Goal: Use online tool/utility: Use online tool/utility

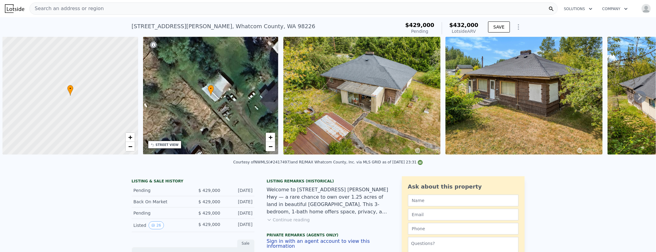
scroll to position [0, 2]
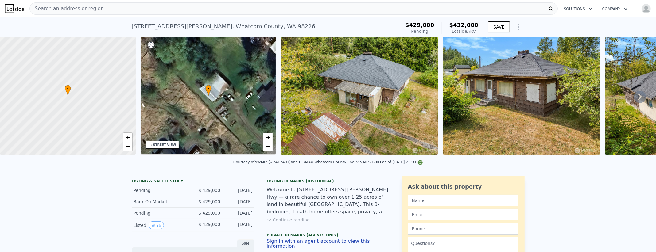
type input "4"
type input "0.75"
type input "2.5"
type input "984"
type input "1807"
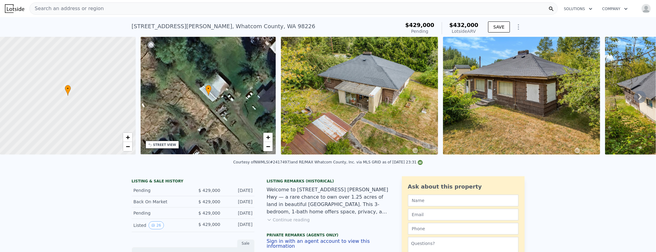
type input "9148"
type input "860746"
checkbox input "false"
type input "$ 650,000"
type input "3"
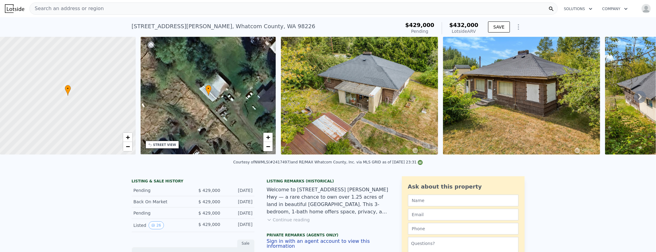
type input "$ 100,000"
type input "$ 132,111"
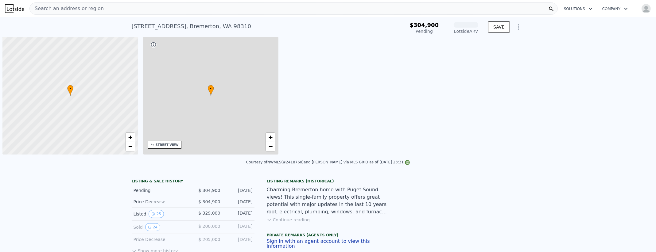
scroll to position [0, 2]
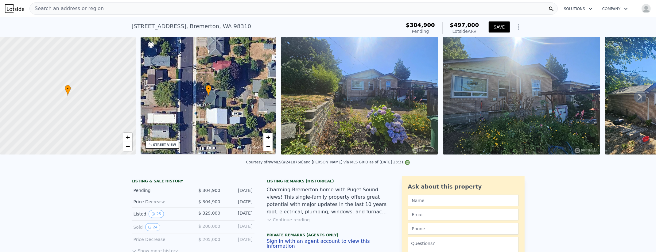
click at [641, 8] on img "button" at bounding box center [646, 9] width 10 height 10
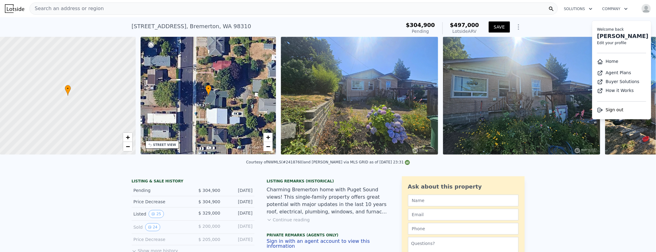
click at [641, 7] on img "button" at bounding box center [646, 9] width 10 height 10
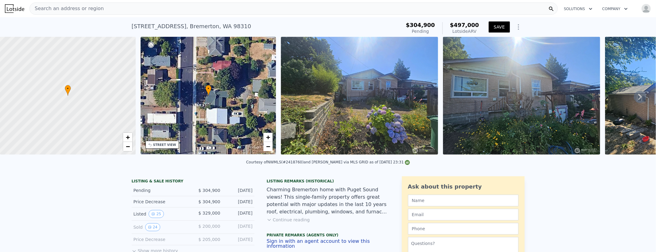
click at [498, 26] on button "SAVE" at bounding box center [499, 26] width 21 height 11
